Goal: Check status: Check status

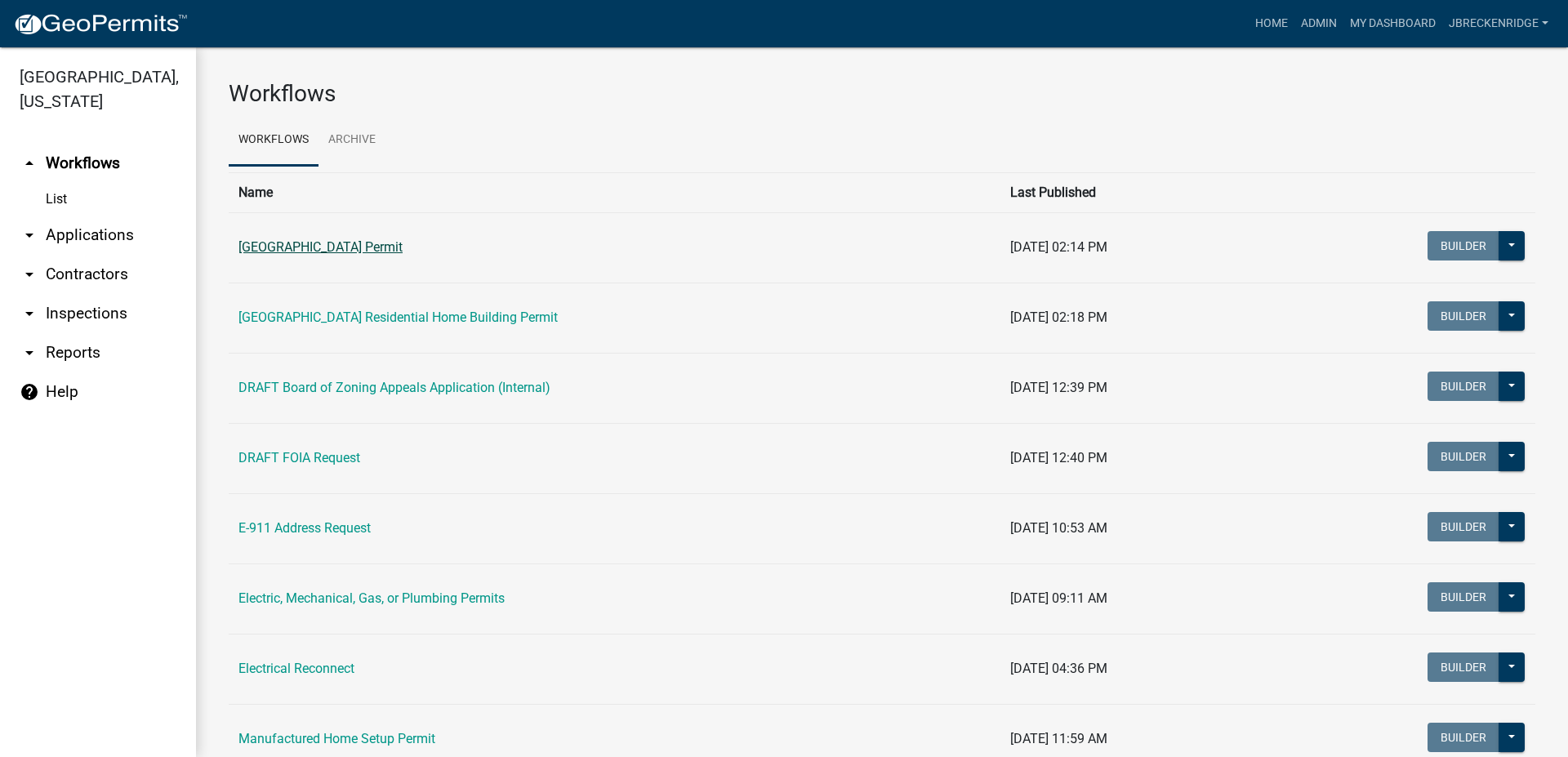
click at [383, 252] on link "[GEOGRAPHIC_DATA] Permit" at bounding box center [321, 246] width 164 height 15
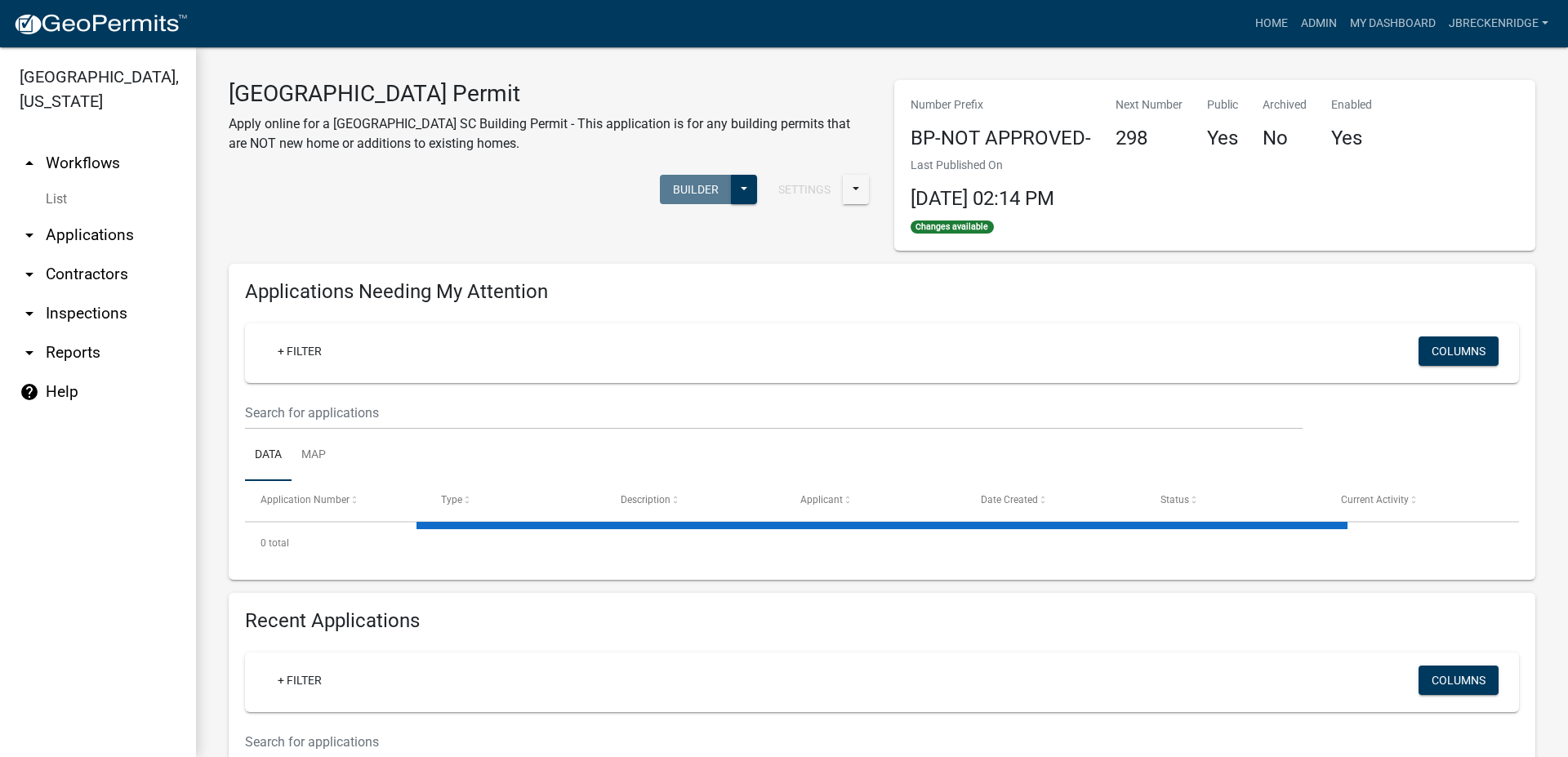
click at [95, 236] on link "arrow_drop_down Applications" at bounding box center [98, 235] width 196 height 40
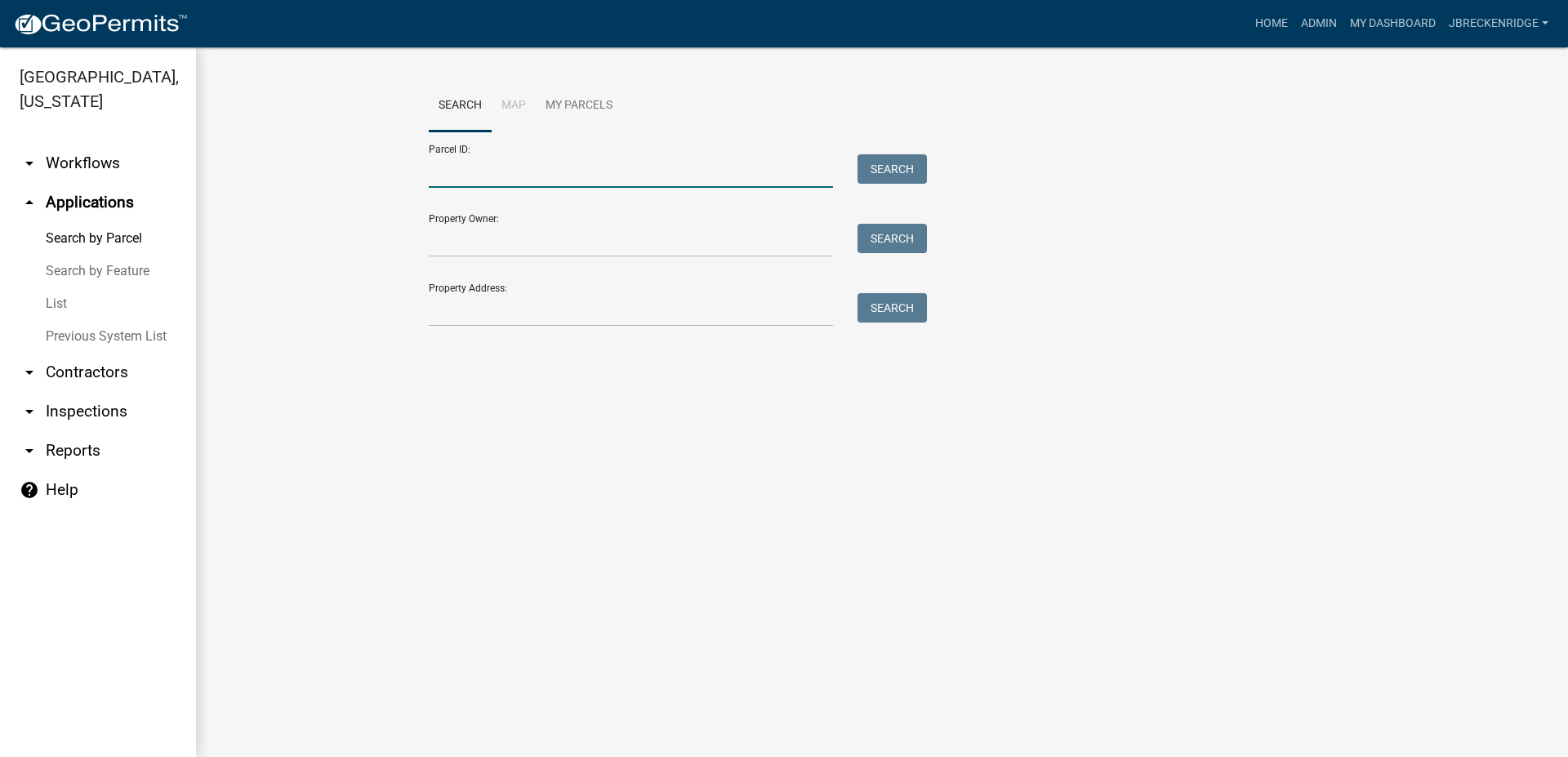
click at [542, 173] on input "Parcel ID:" at bounding box center [631, 171] width 404 height 33
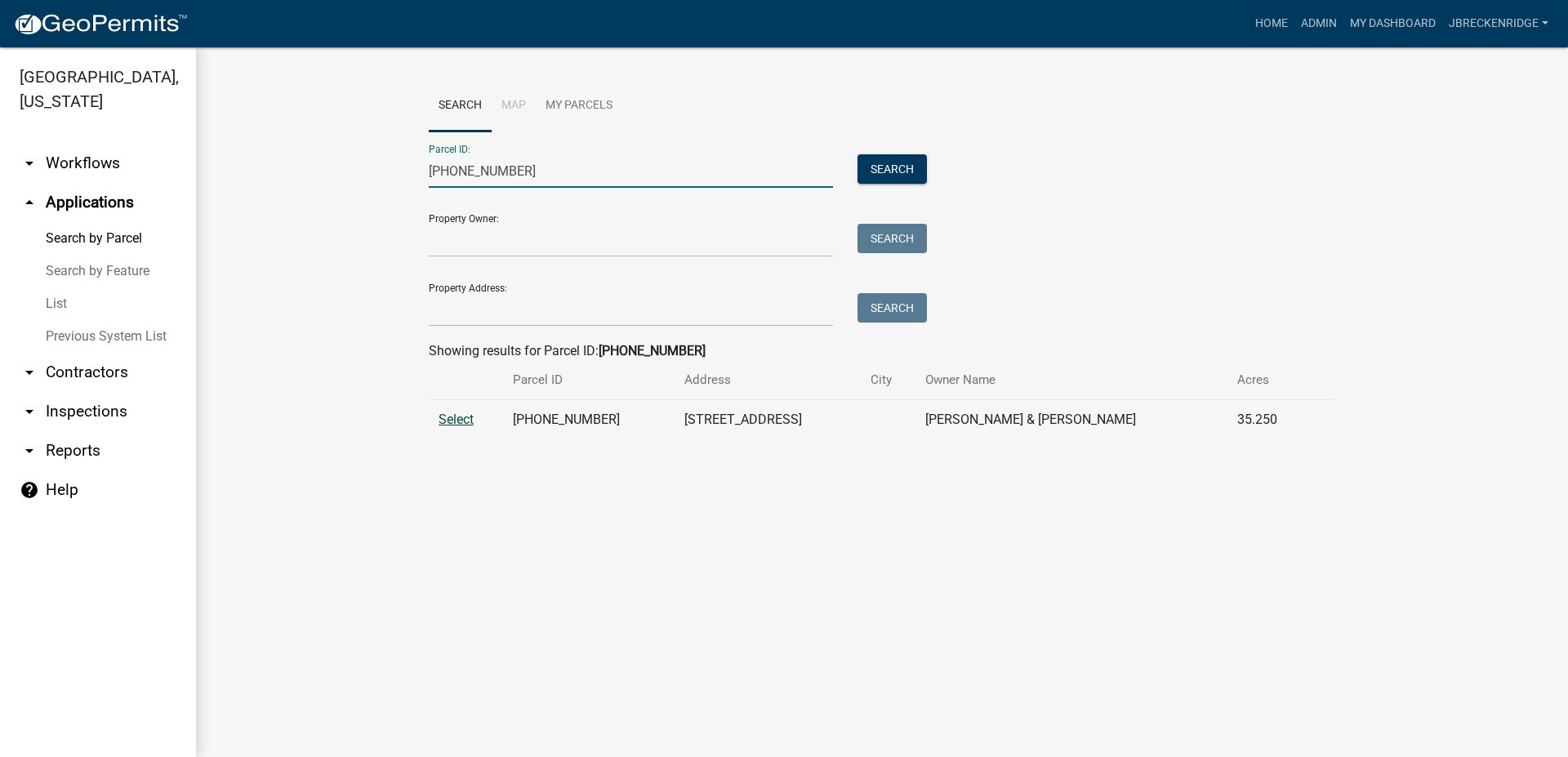
type input "[PHONE_NUMBER]"
click at [449, 415] on span "Select" at bounding box center [455, 418] width 35 height 15
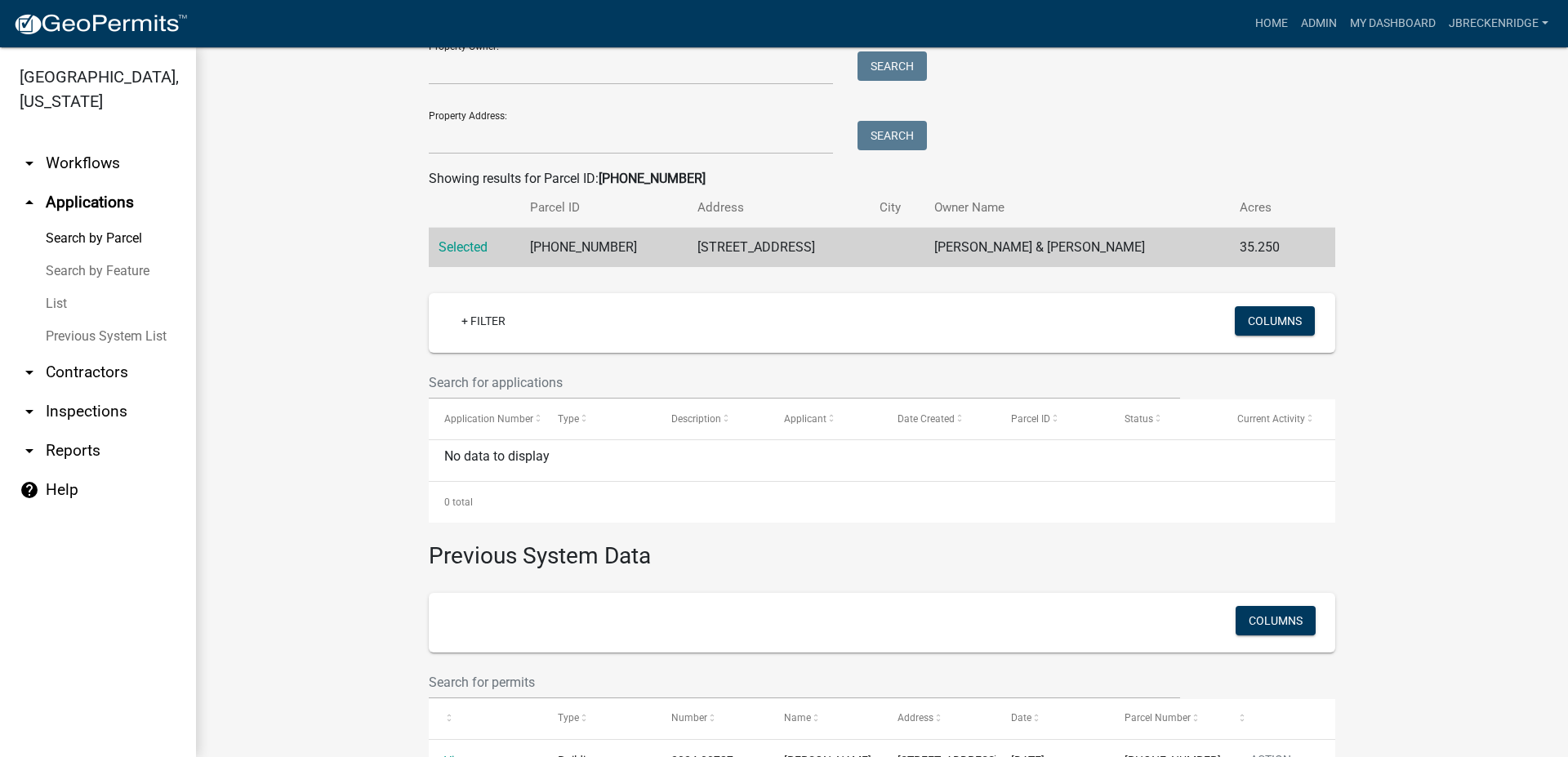
scroll to position [295, 0]
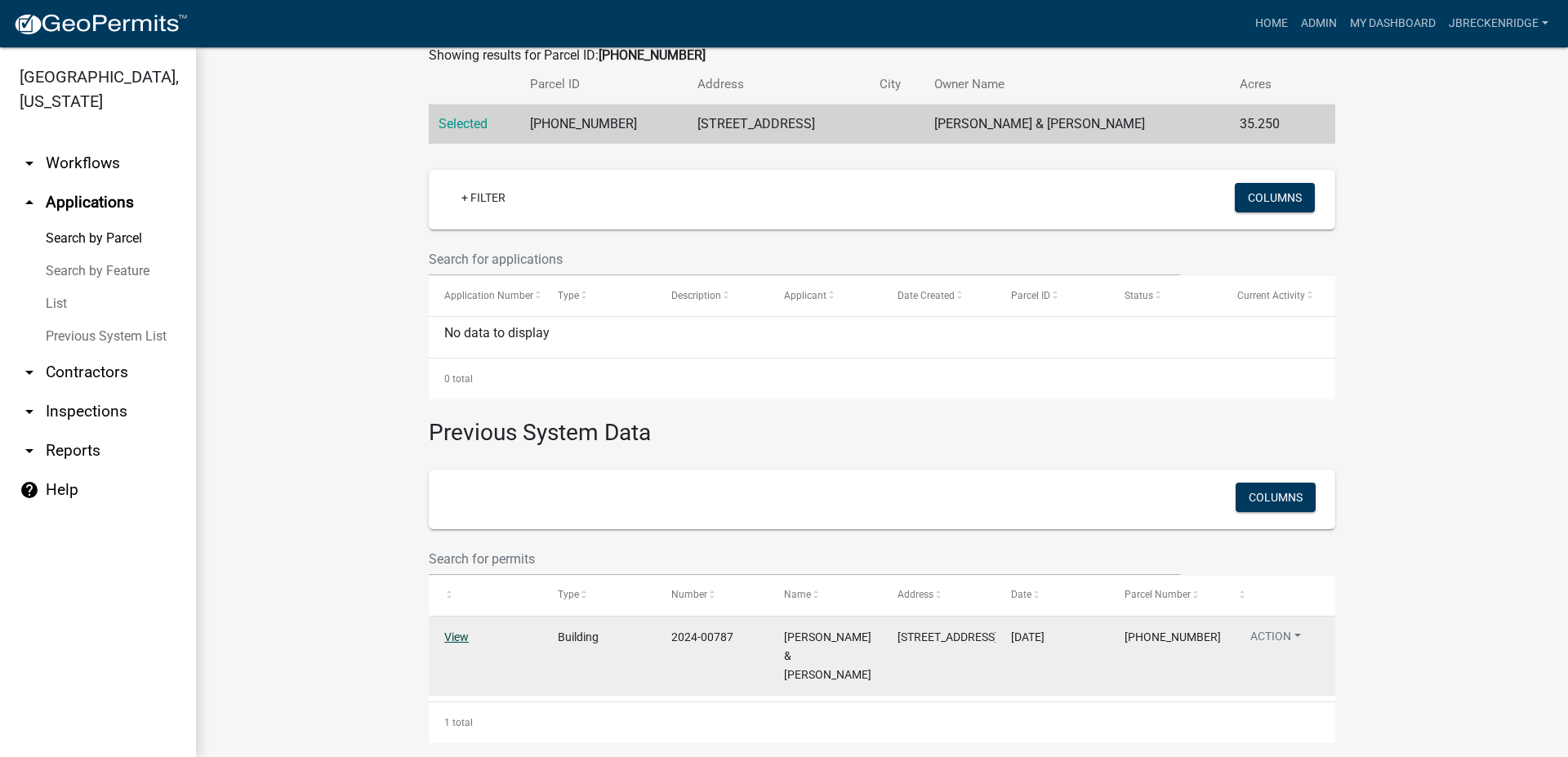
click at [455, 637] on link "View" at bounding box center [456, 637] width 24 height 13
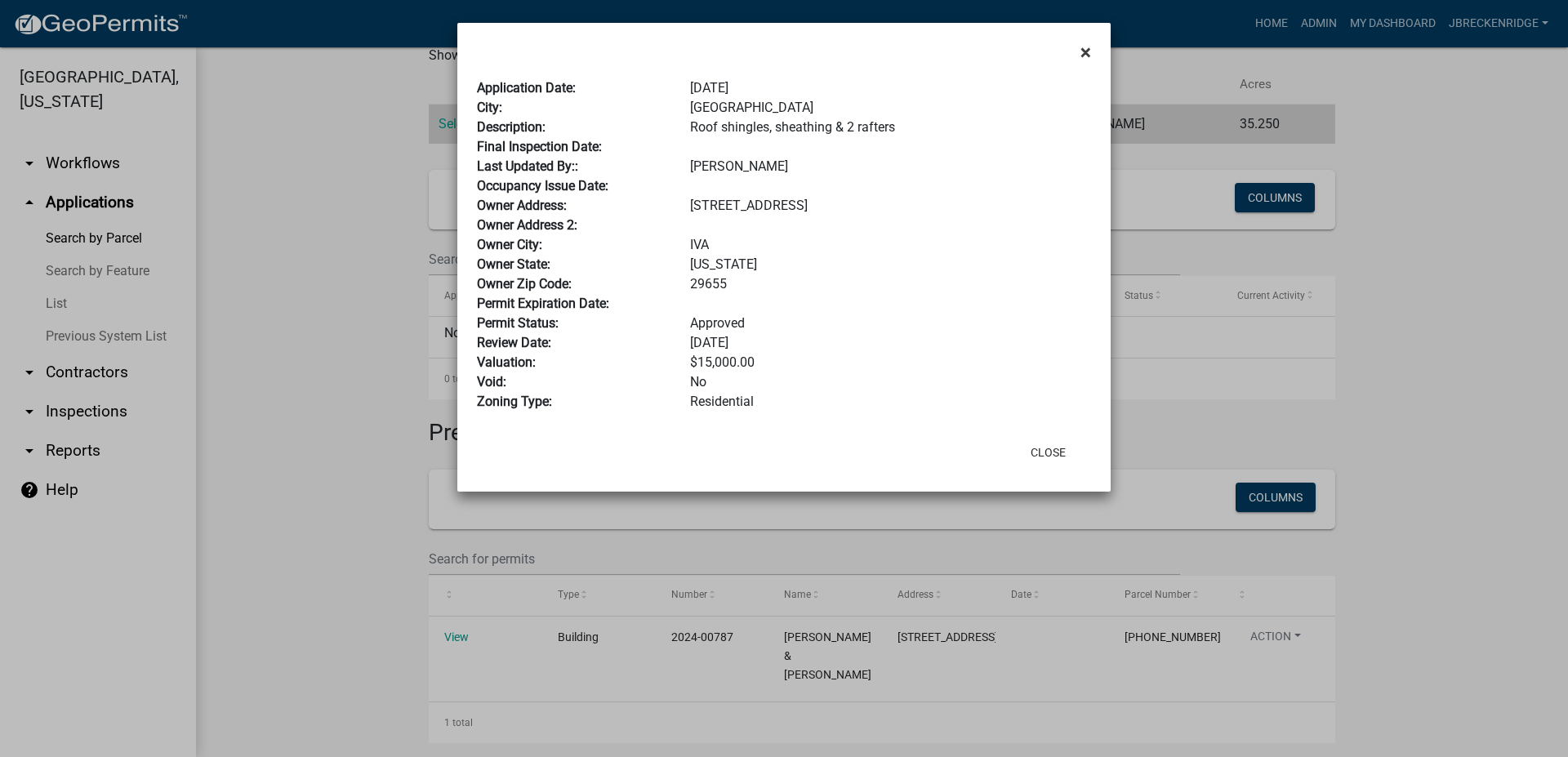
click at [1091, 53] on button "×" at bounding box center [1086, 52] width 37 height 46
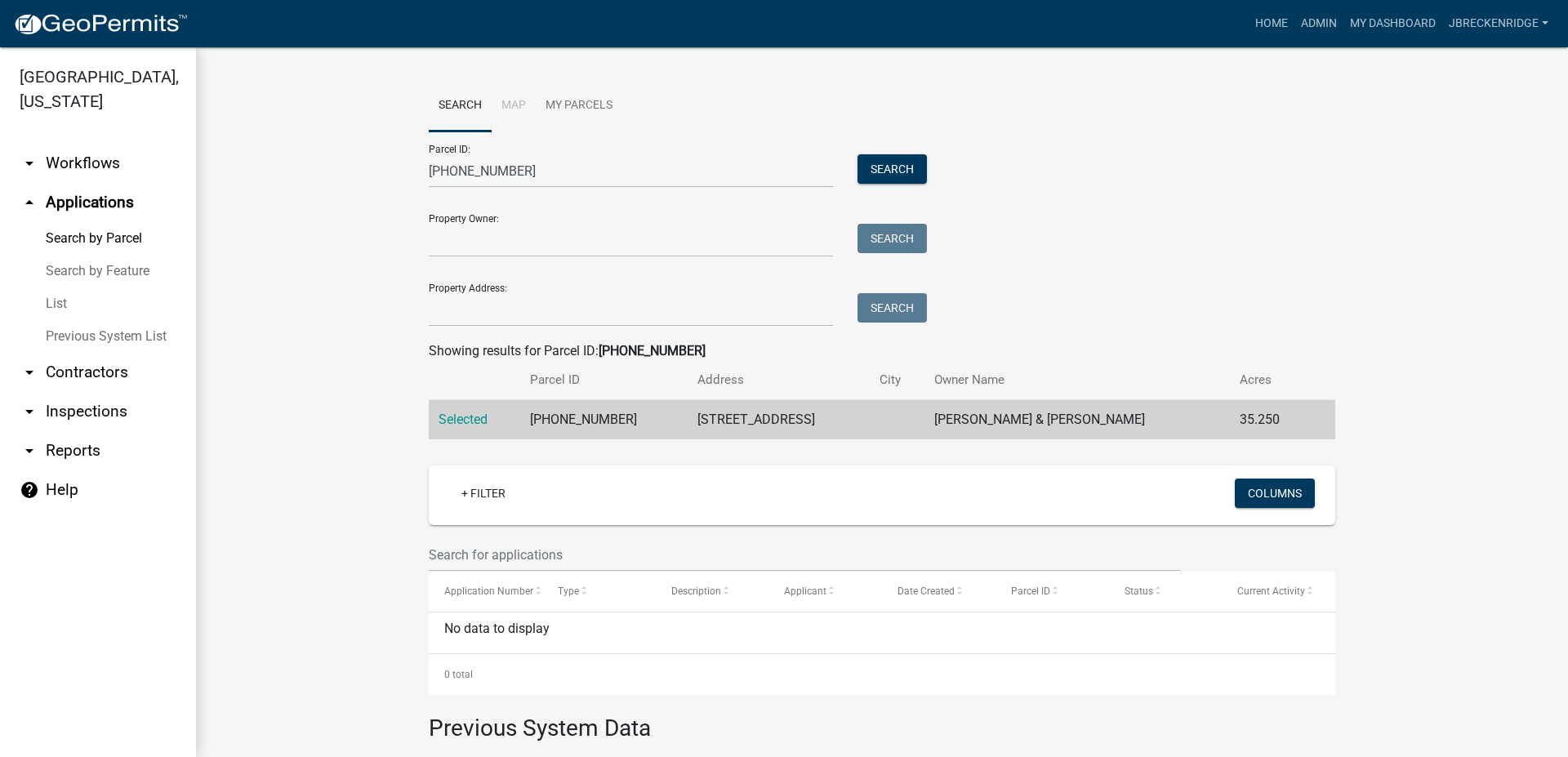
scroll to position [295, 0]
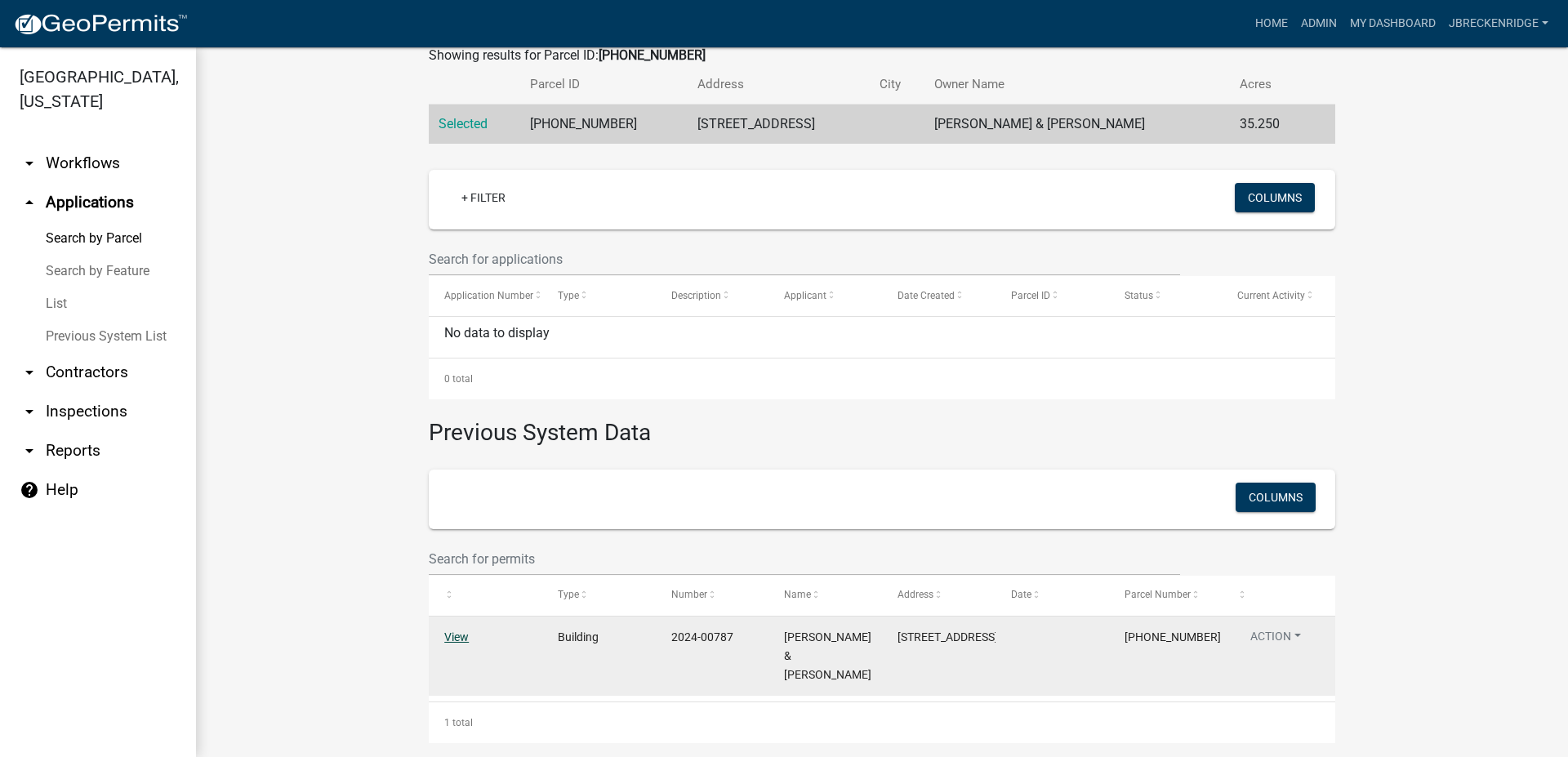
click at [453, 633] on link "View" at bounding box center [456, 637] width 24 height 13
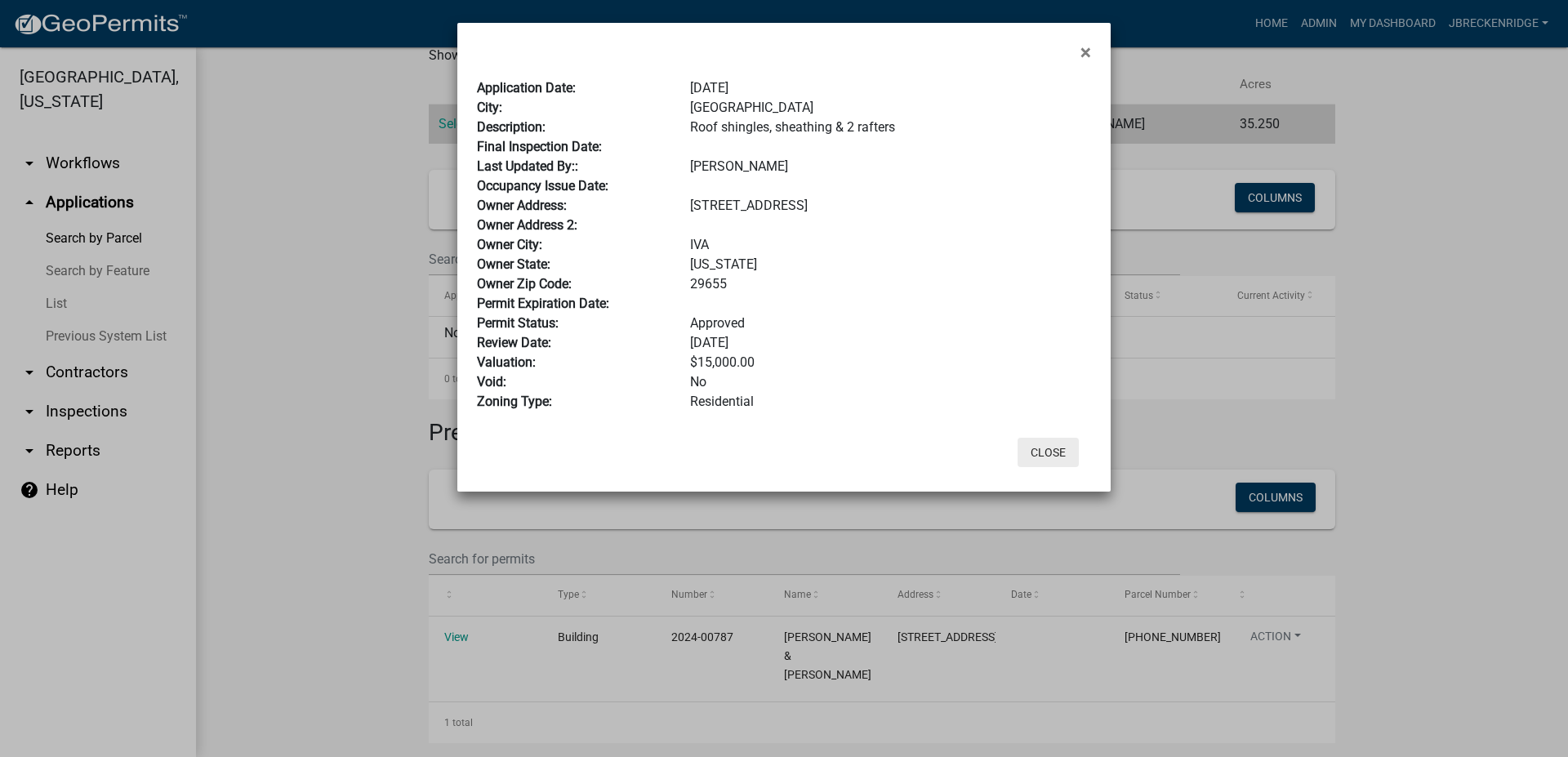
click at [1051, 446] on button "Close" at bounding box center [1048, 453] width 61 height 30
